Goal: Find contact information: Find contact information

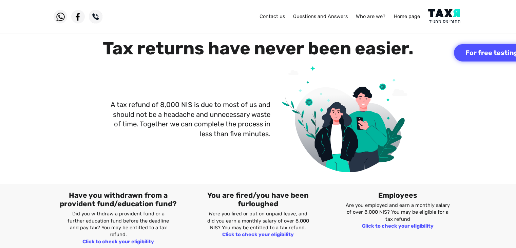
scroll to position [338, 0]
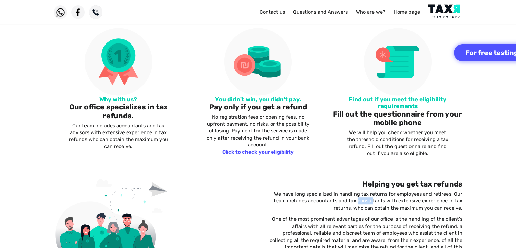
click at [58, 13] on img at bounding box center [61, 12] width 14 height 14
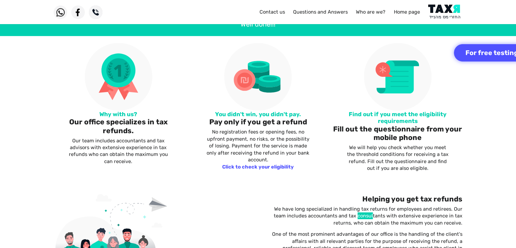
scroll to position [248, 0]
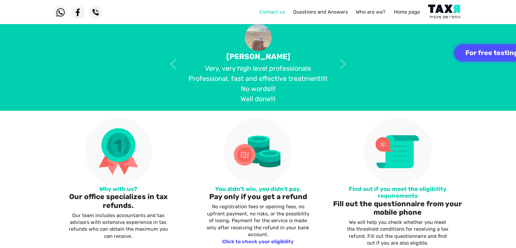
click at [271, 13] on font "Contact us" at bounding box center [271, 12] width 25 height 6
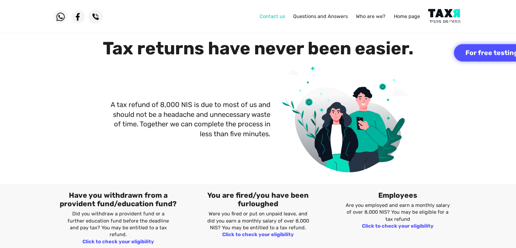
click at [271, 18] on font "Contact us" at bounding box center [271, 16] width 25 height 6
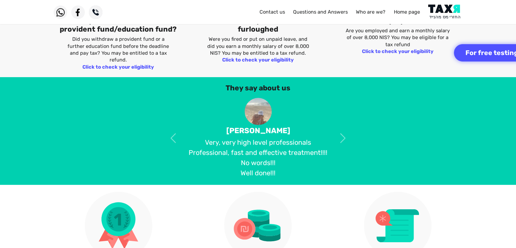
scroll to position [181, 0]
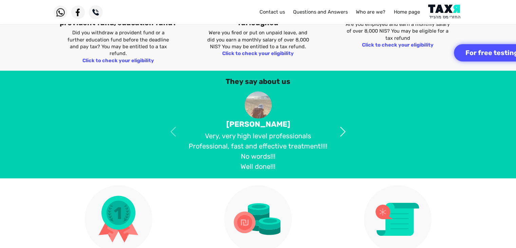
click at [344, 128] on span at bounding box center [343, 131] width 12 height 12
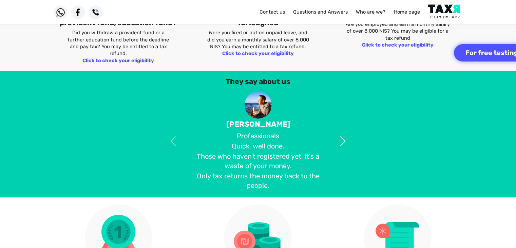
click at [344, 128] on link at bounding box center [343, 140] width 30 height 99
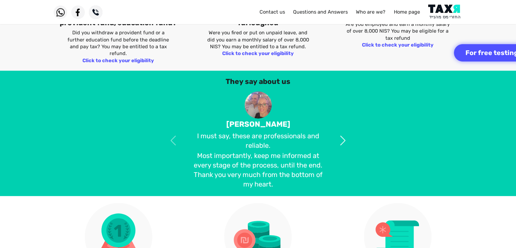
click at [344, 128] on link at bounding box center [343, 140] width 30 height 98
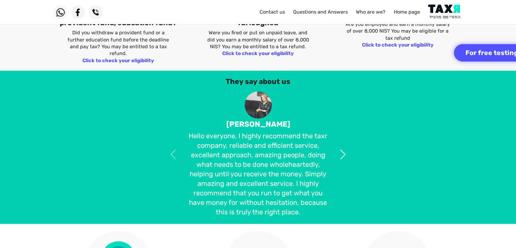
click at [344, 128] on link at bounding box center [343, 154] width 30 height 126
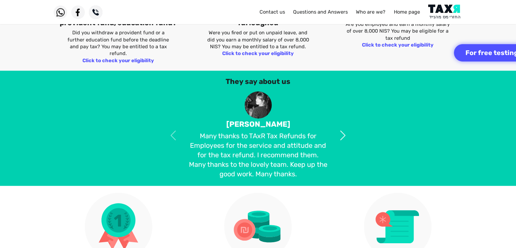
click at [344, 128] on link at bounding box center [343, 135] width 30 height 88
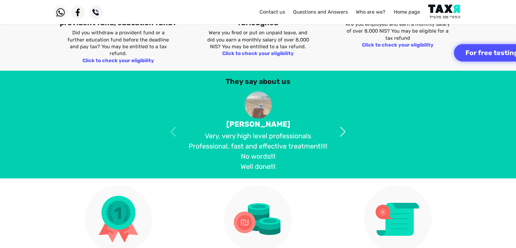
click at [341, 133] on span at bounding box center [343, 131] width 12 height 12
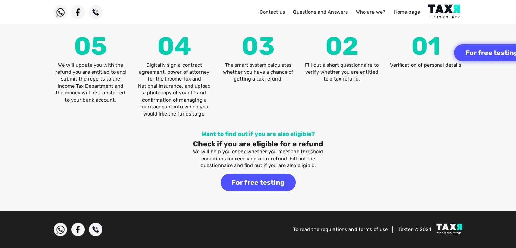
scroll to position [913, 0]
click at [76, 228] on img at bounding box center [78, 229] width 14 height 14
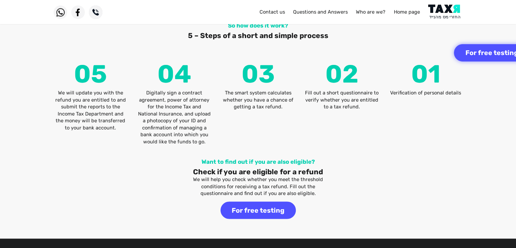
scroll to position [941, 0]
